Goal: Check status: Check status

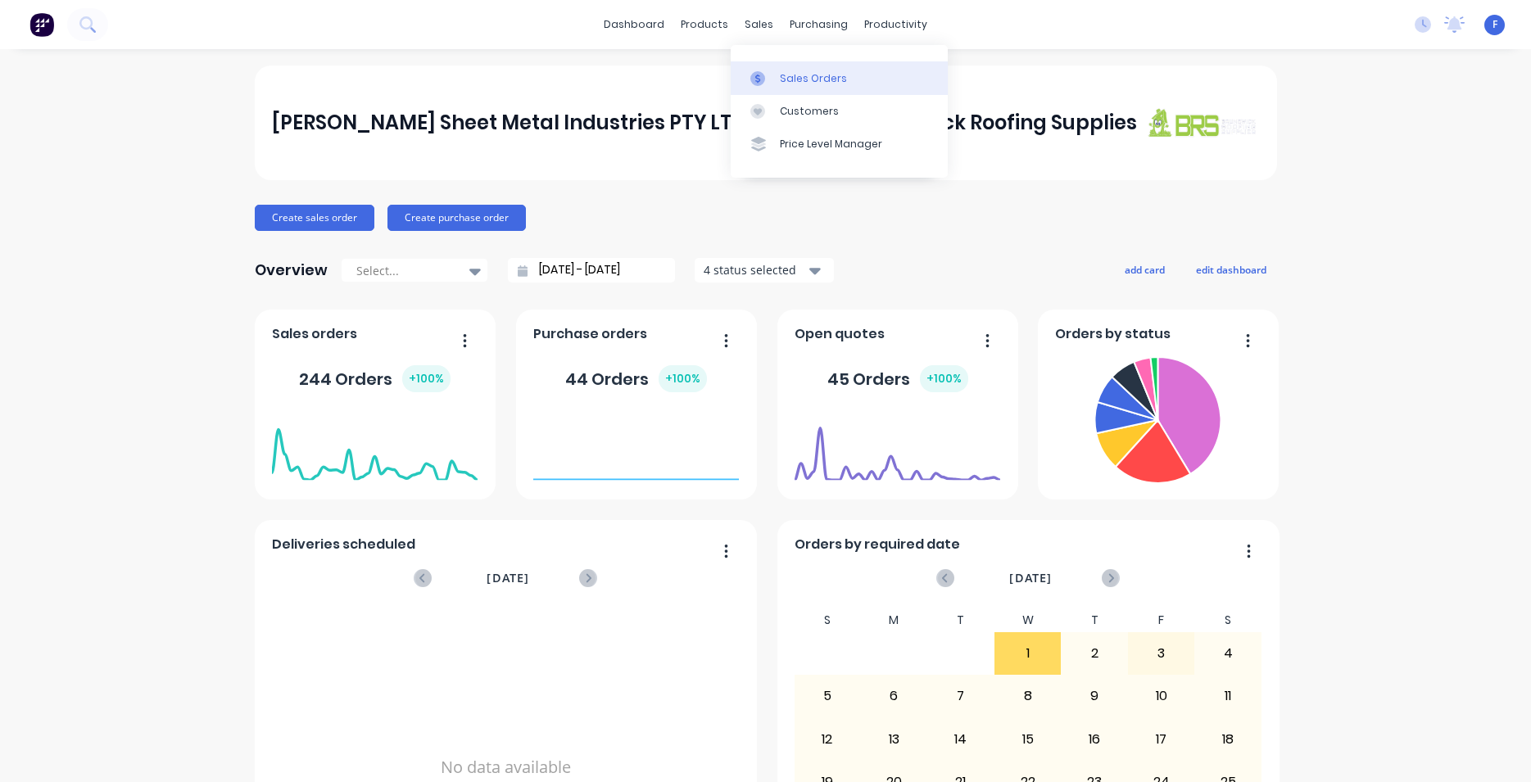
click at [814, 87] on link "Sales Orders" at bounding box center [839, 77] width 217 height 33
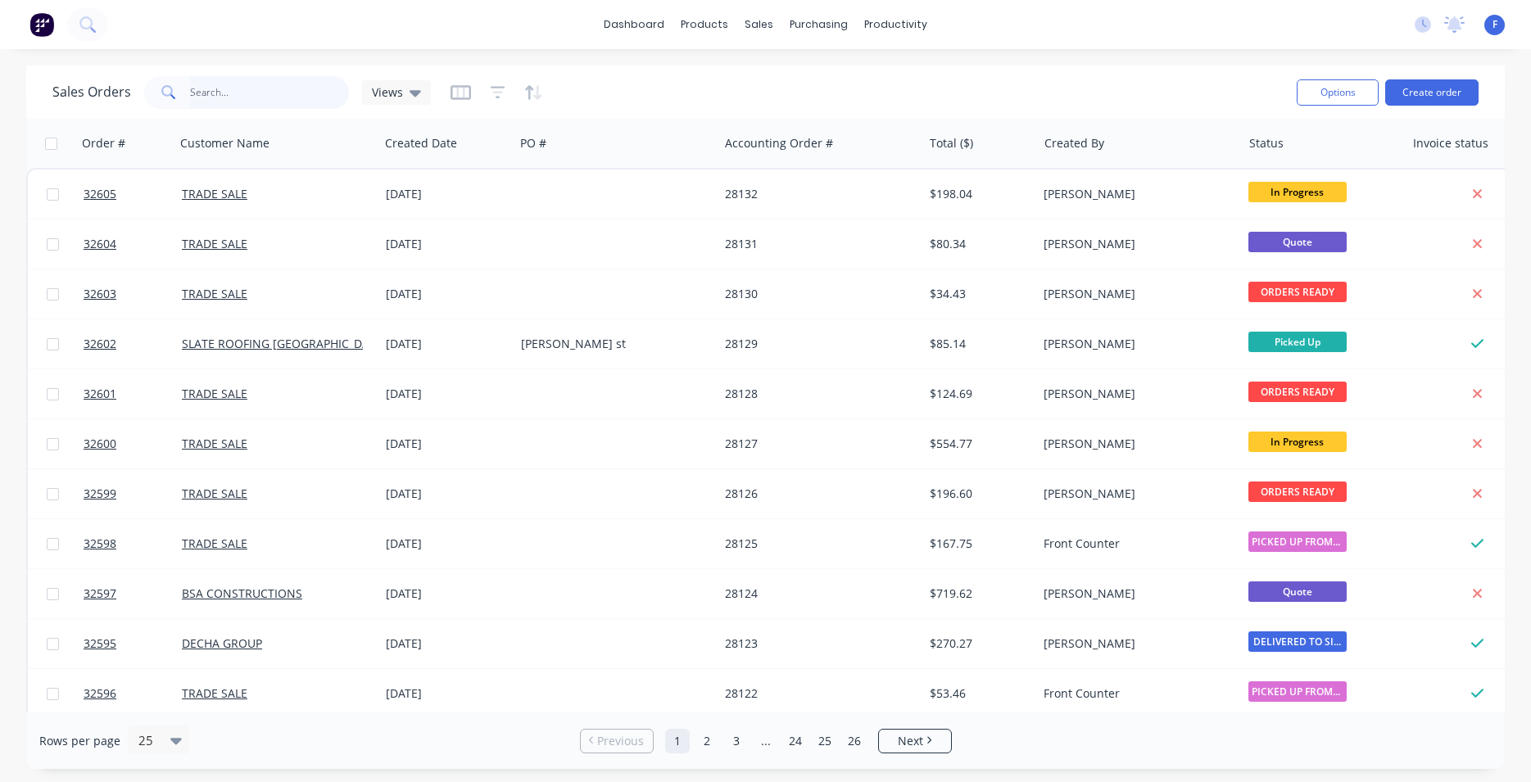
click at [231, 79] on input "text" at bounding box center [270, 92] width 160 height 33
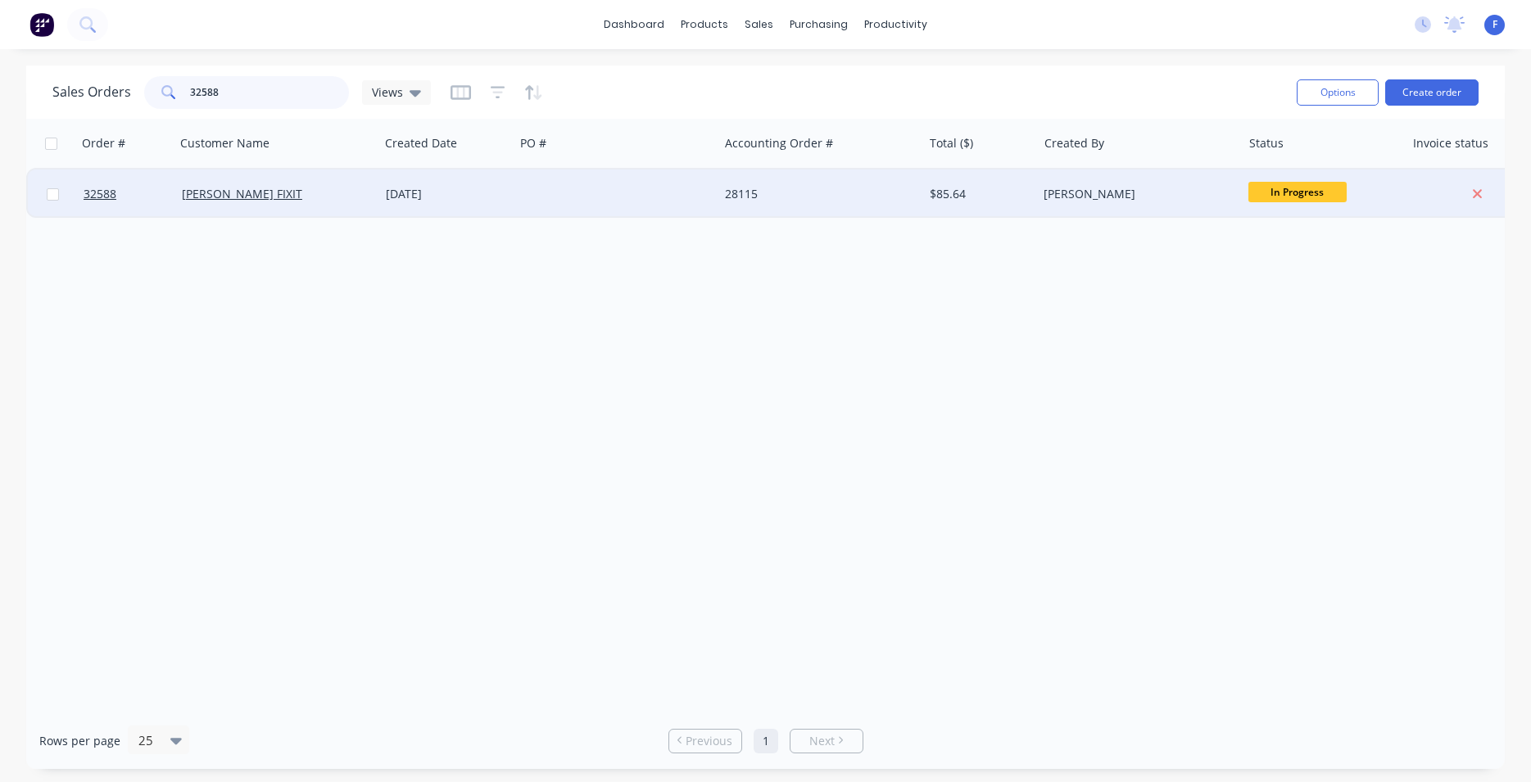
type input "32588"
click at [564, 195] on div at bounding box center [616, 194] width 204 height 49
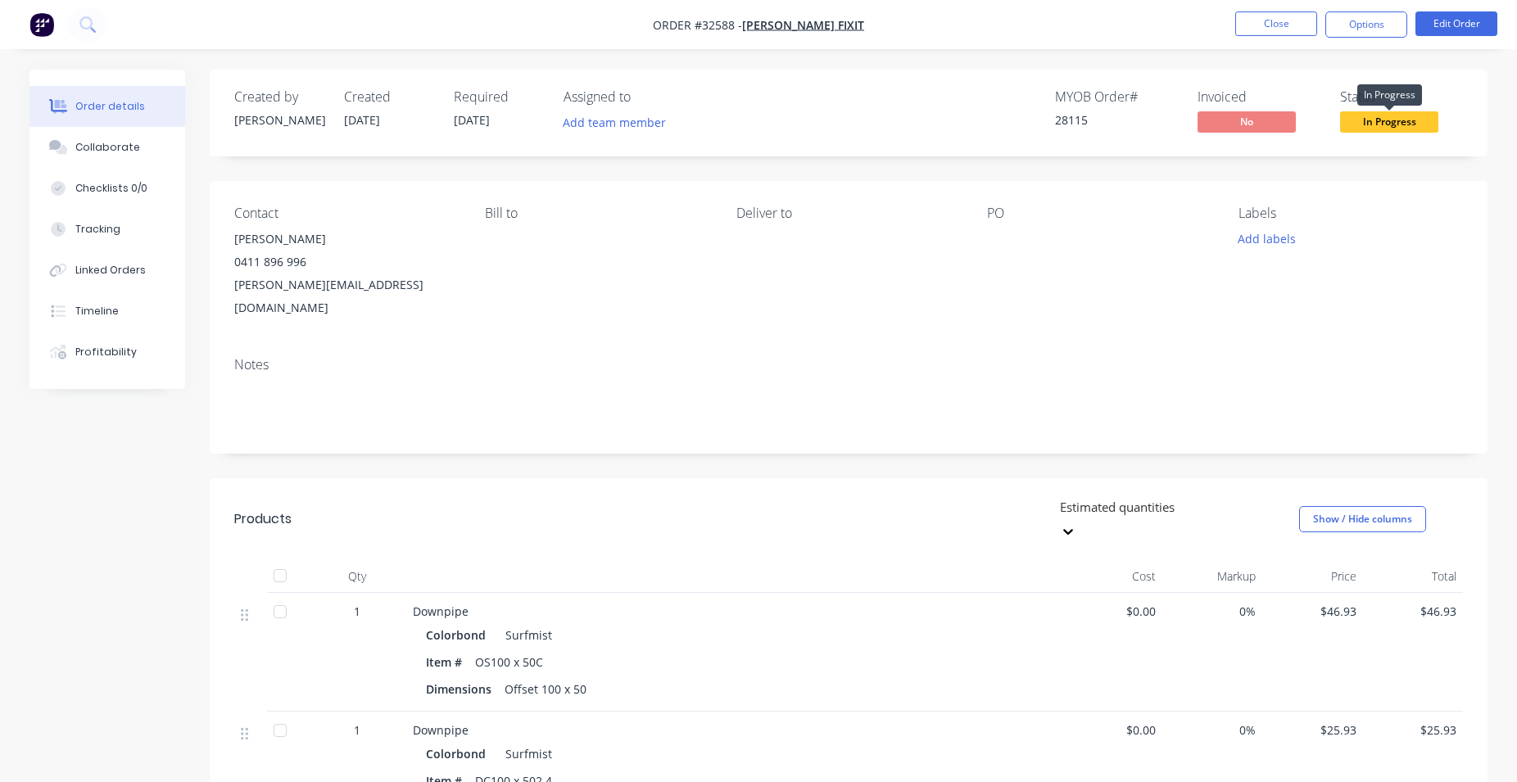
click at [1394, 129] on span "In Progress" at bounding box center [1389, 121] width 98 height 20
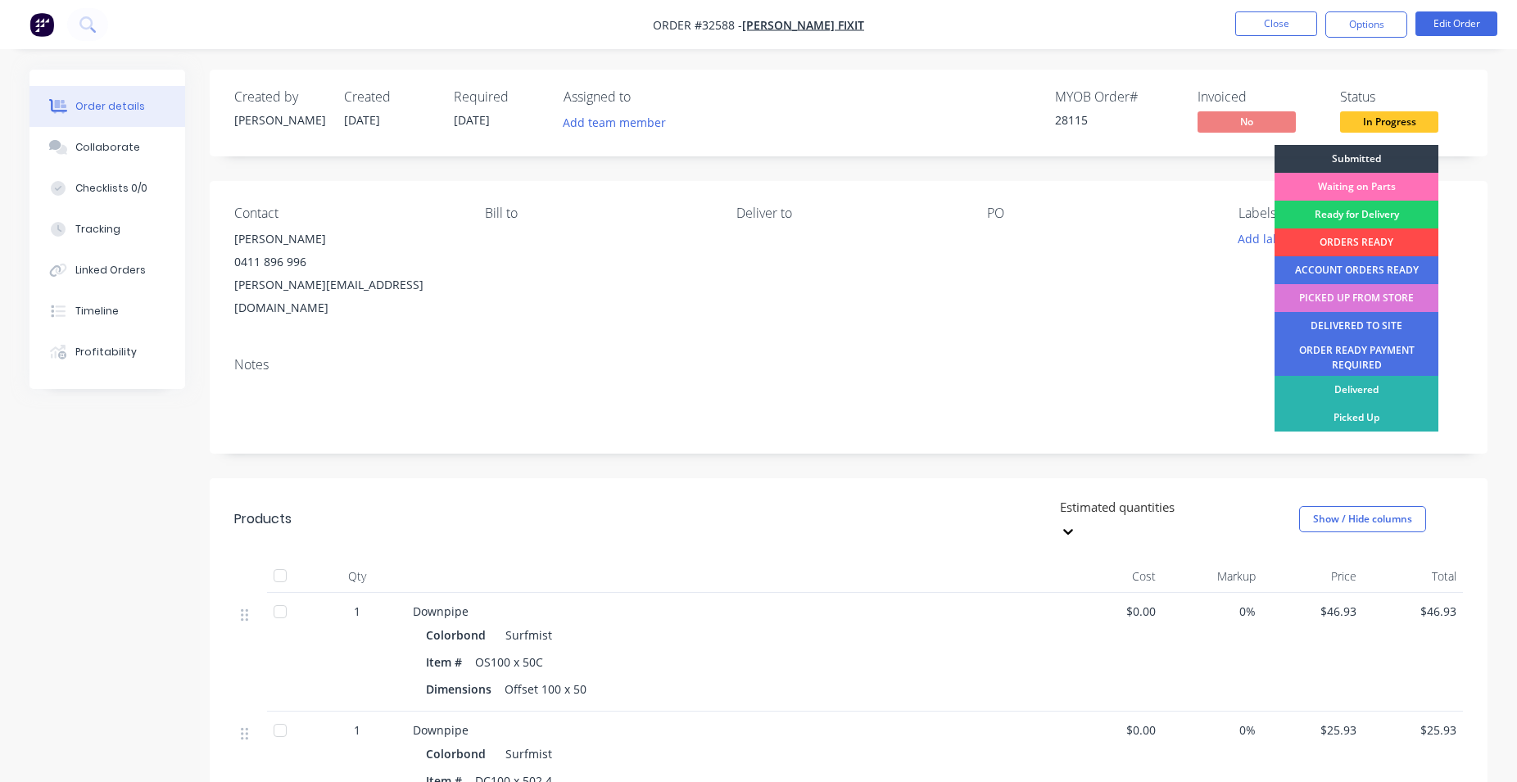
click at [1404, 242] on div "ORDERS READY" at bounding box center [1356, 242] width 164 height 28
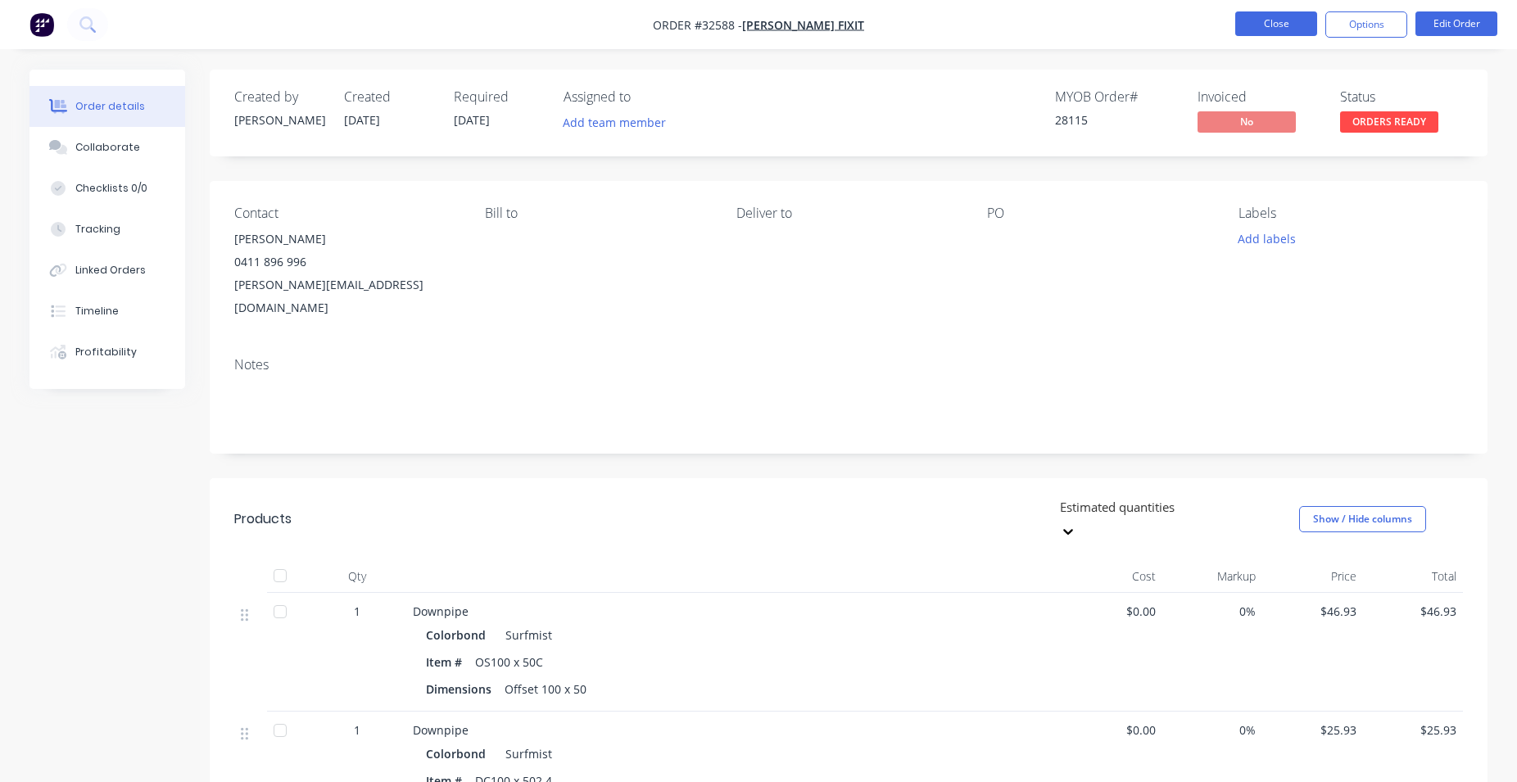
click at [1269, 33] on button "Close" at bounding box center [1276, 23] width 82 height 25
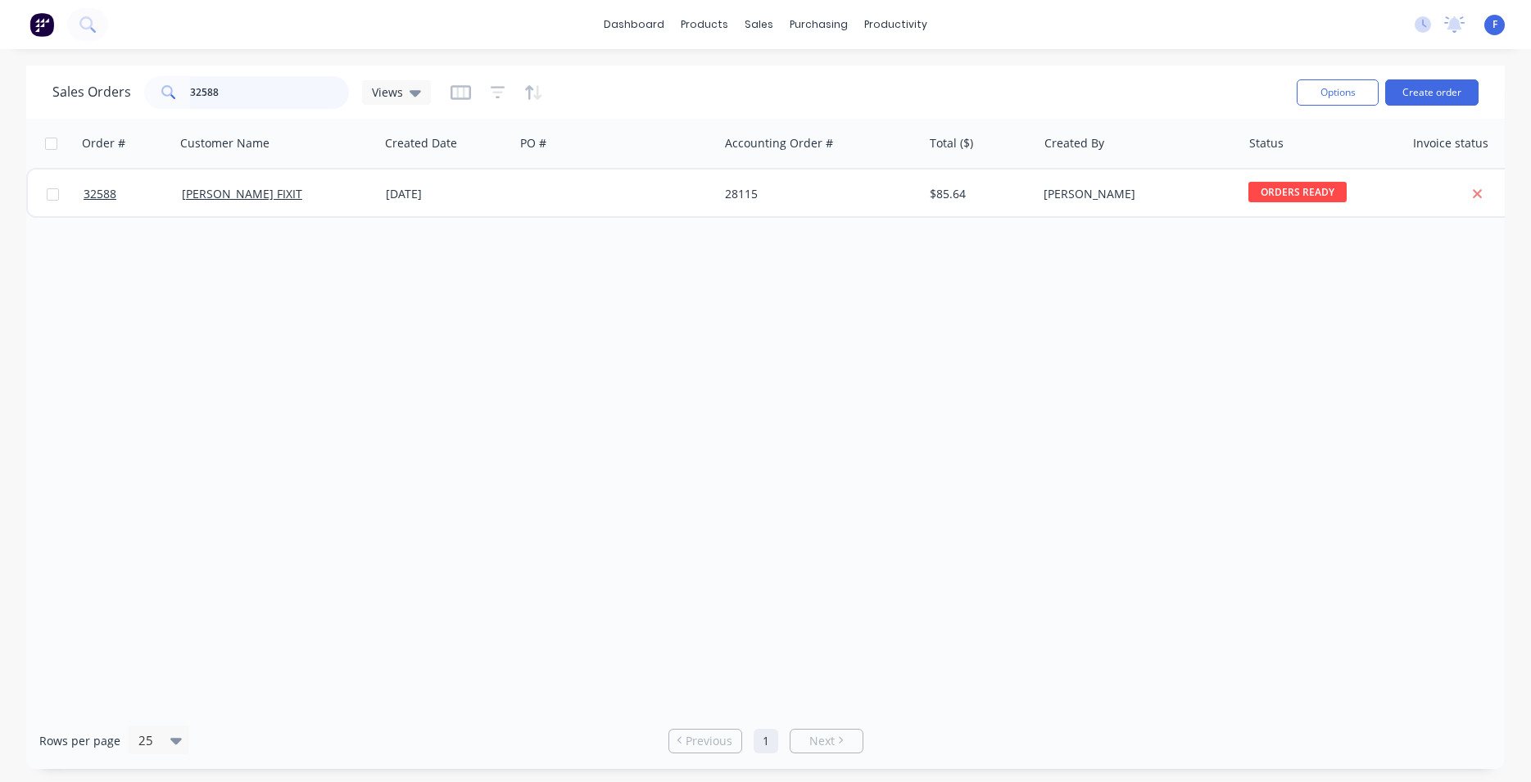
click at [286, 87] on input "32588" at bounding box center [270, 92] width 160 height 33
type input "3"
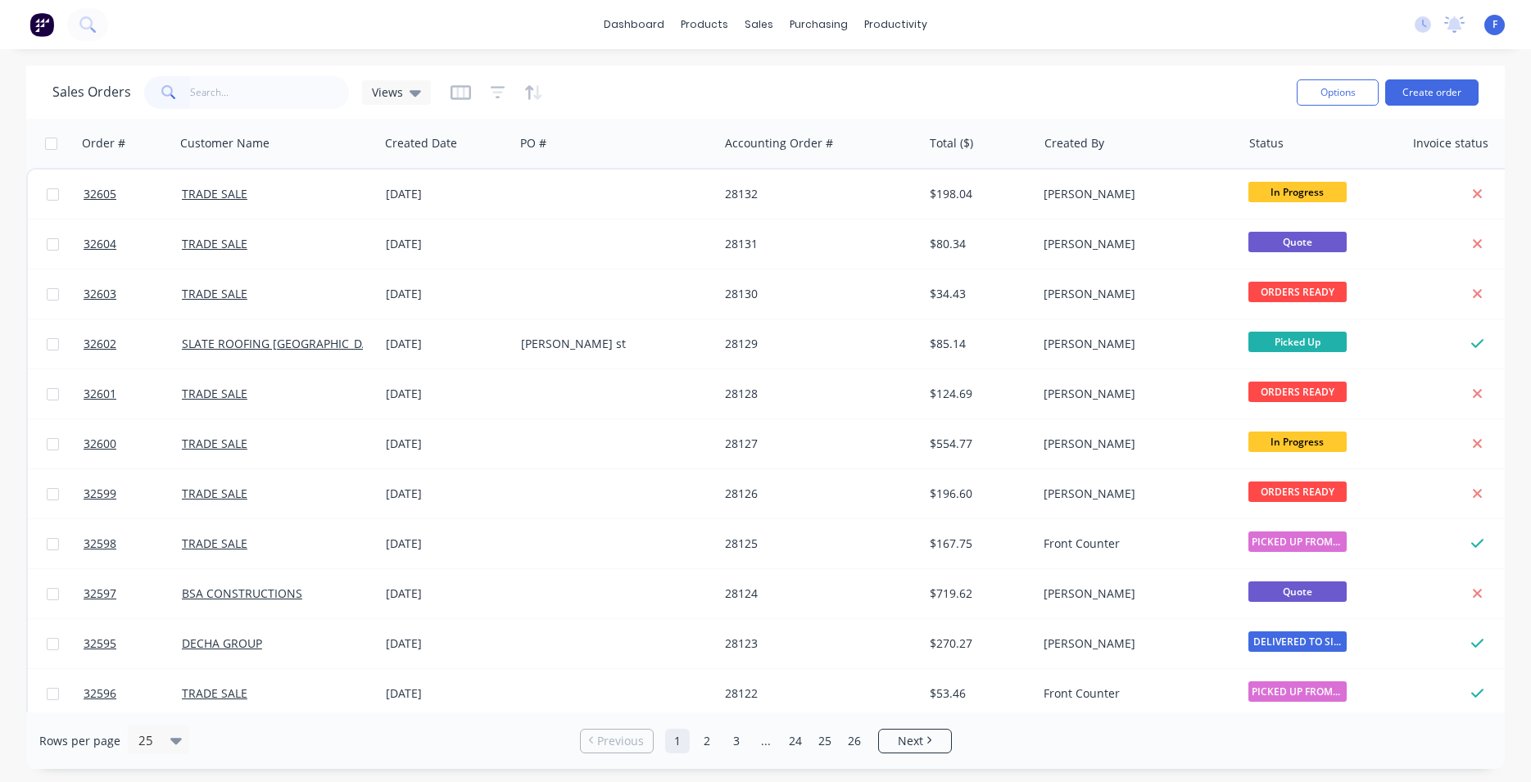
click at [38, 27] on img at bounding box center [41, 24] width 25 height 25
